Goal: Task Accomplishment & Management: Manage account settings

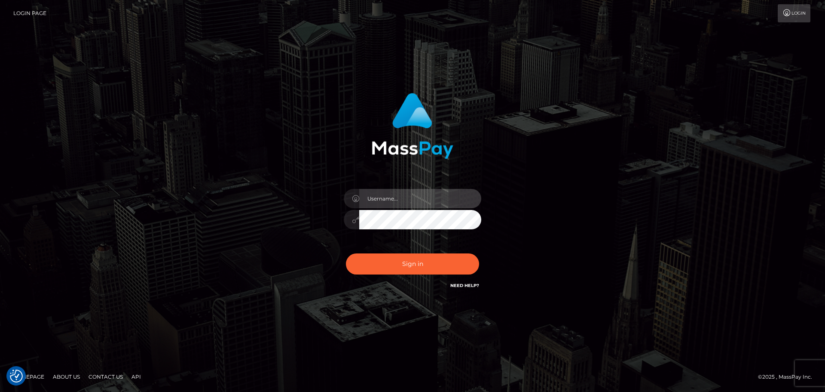
type input "Dmitri.wowcan"
click at [410, 202] on input "Dmitri.wowcan" at bounding box center [420, 198] width 122 height 19
click at [588, 192] on div "Dmitri.wowcan Sign in" at bounding box center [413, 195] width 490 height 219
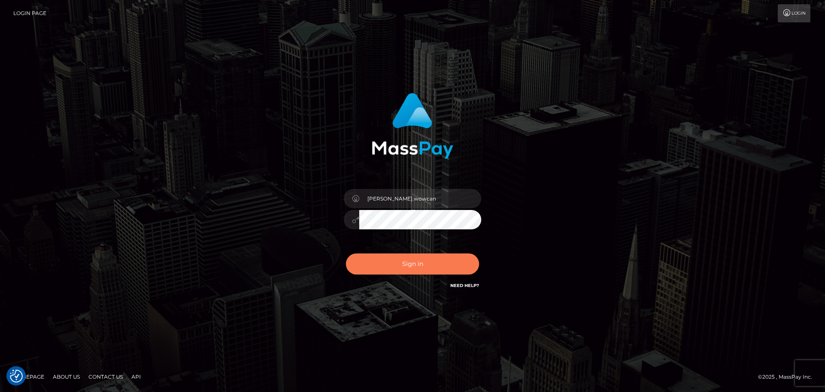
click at [446, 255] on button "Sign in" at bounding box center [412, 263] width 133 height 21
type input "Dmitri.wowcan"
click at [435, 267] on button "Sign in" at bounding box center [412, 263] width 133 height 21
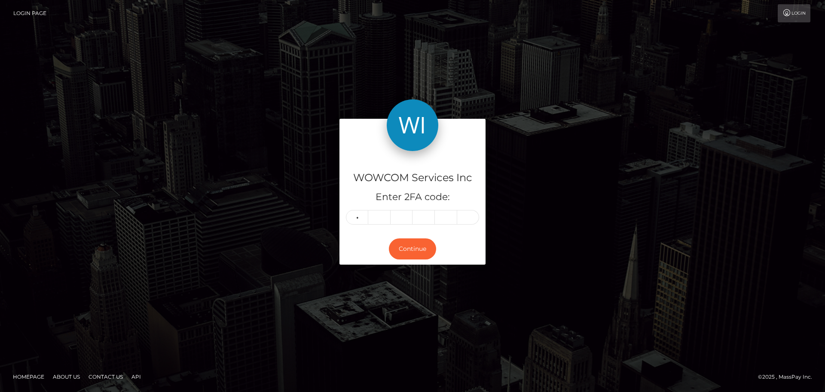
type input "9"
type input "6"
type input "1"
type input "6"
type input "4"
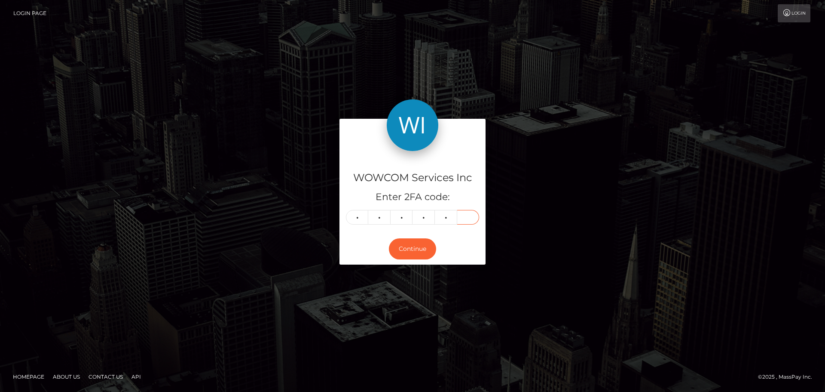
type input "1"
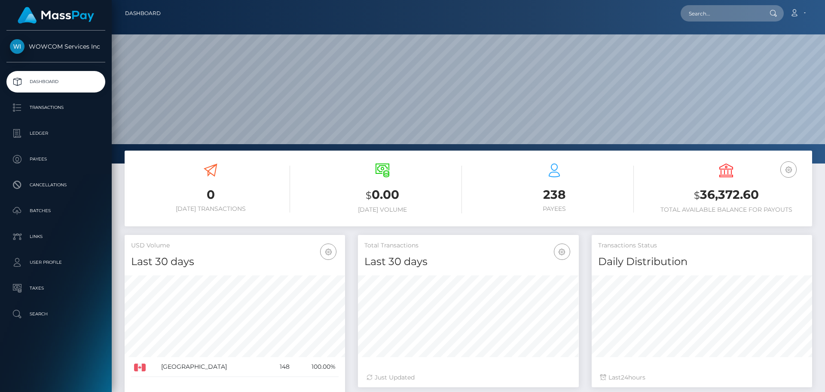
scroll to position [153, 221]
drag, startPoint x: 760, startPoint y: 195, endPoint x: 701, endPoint y: 195, distance: 59.3
click at [701, 195] on h3 "$ 36,372.60" at bounding box center [726, 195] width 159 height 18
copy h3 "36,372.60"
